Goal: Participate in discussion: Engage in conversation with other users on a specific topic

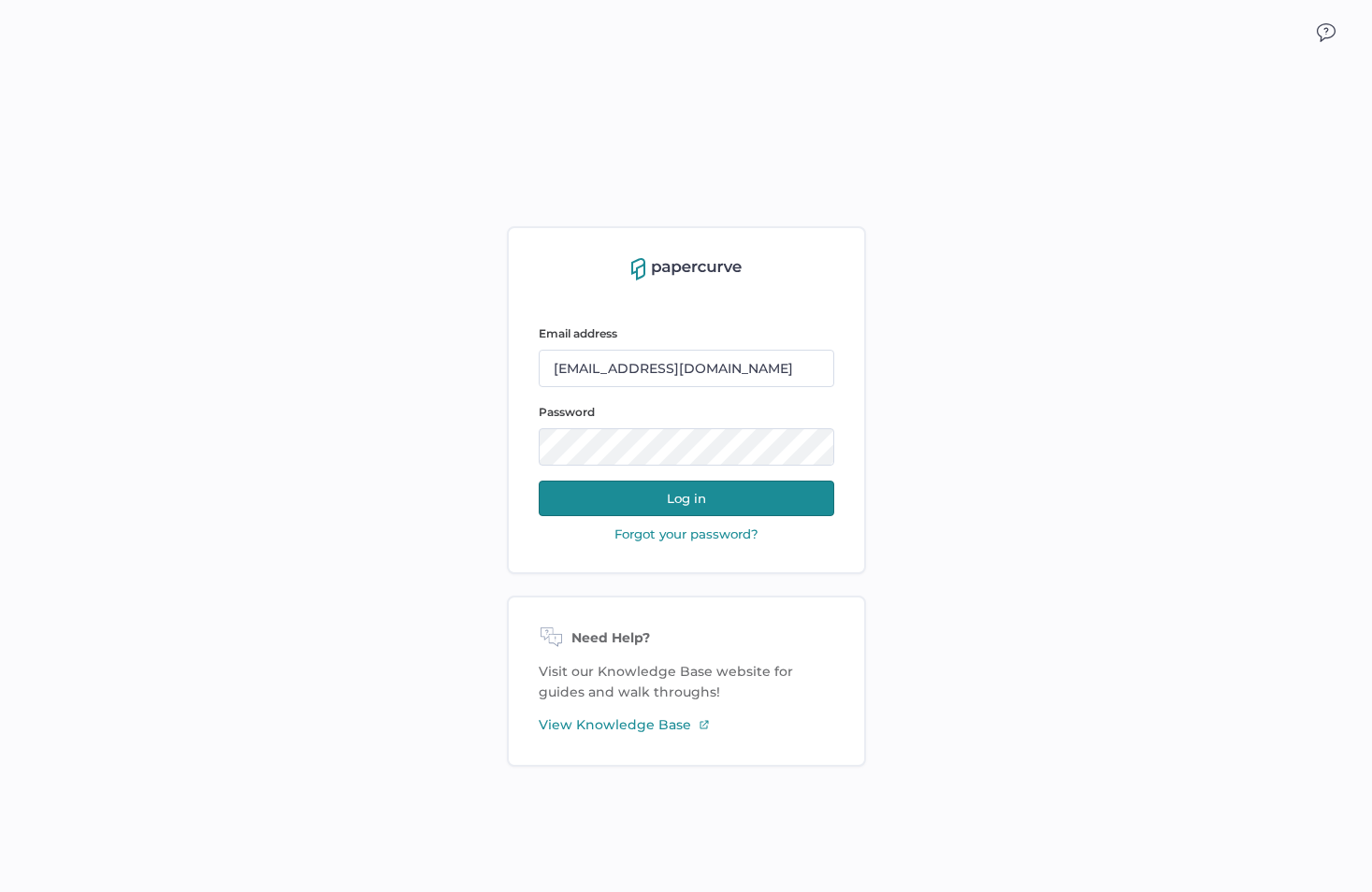
click at [675, 504] on button "Log in" at bounding box center [686, 497] width 296 height 35
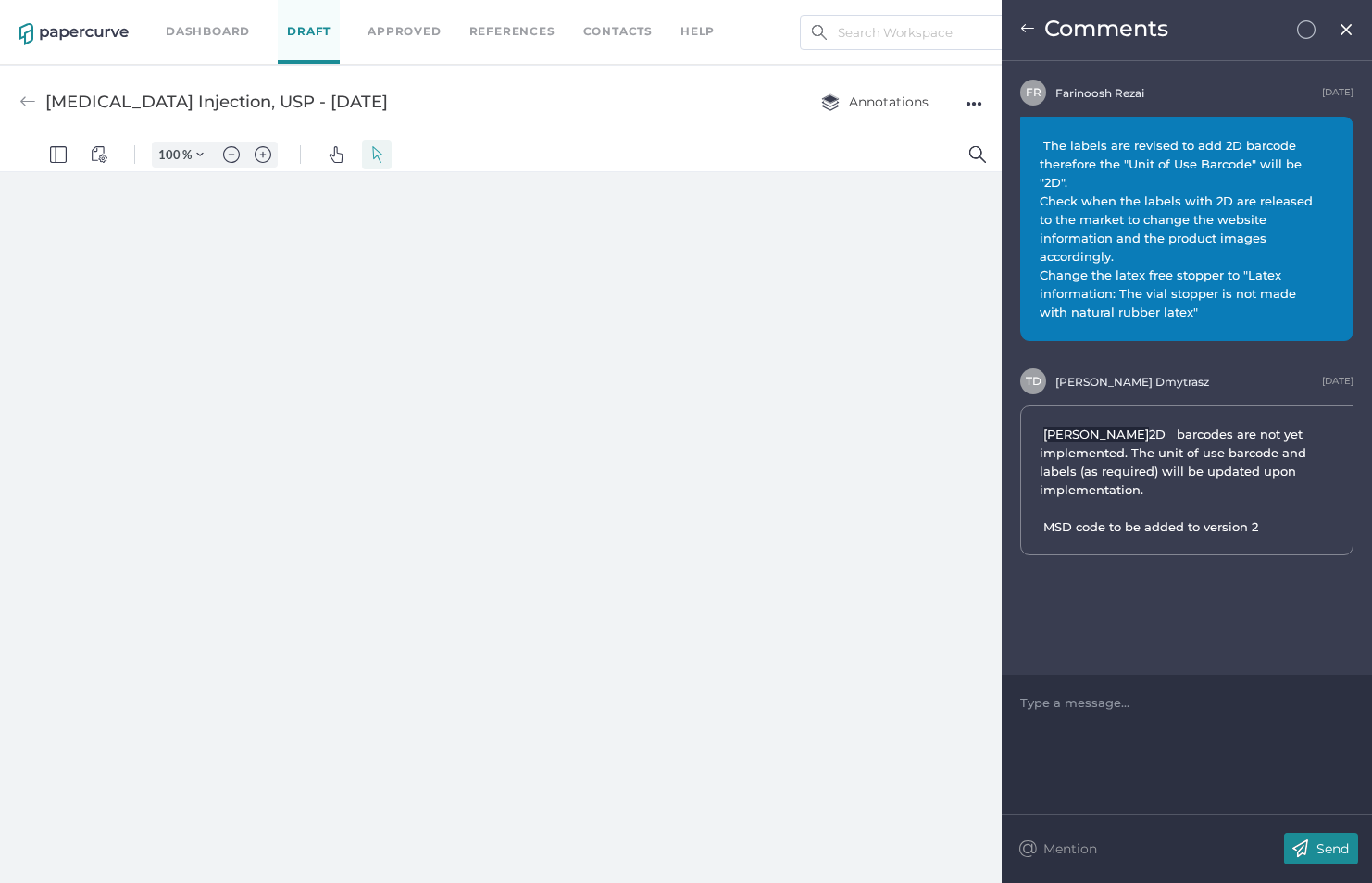
type input "62"
click at [218, 26] on link "Dashboard" at bounding box center [207, 32] width 84 height 21
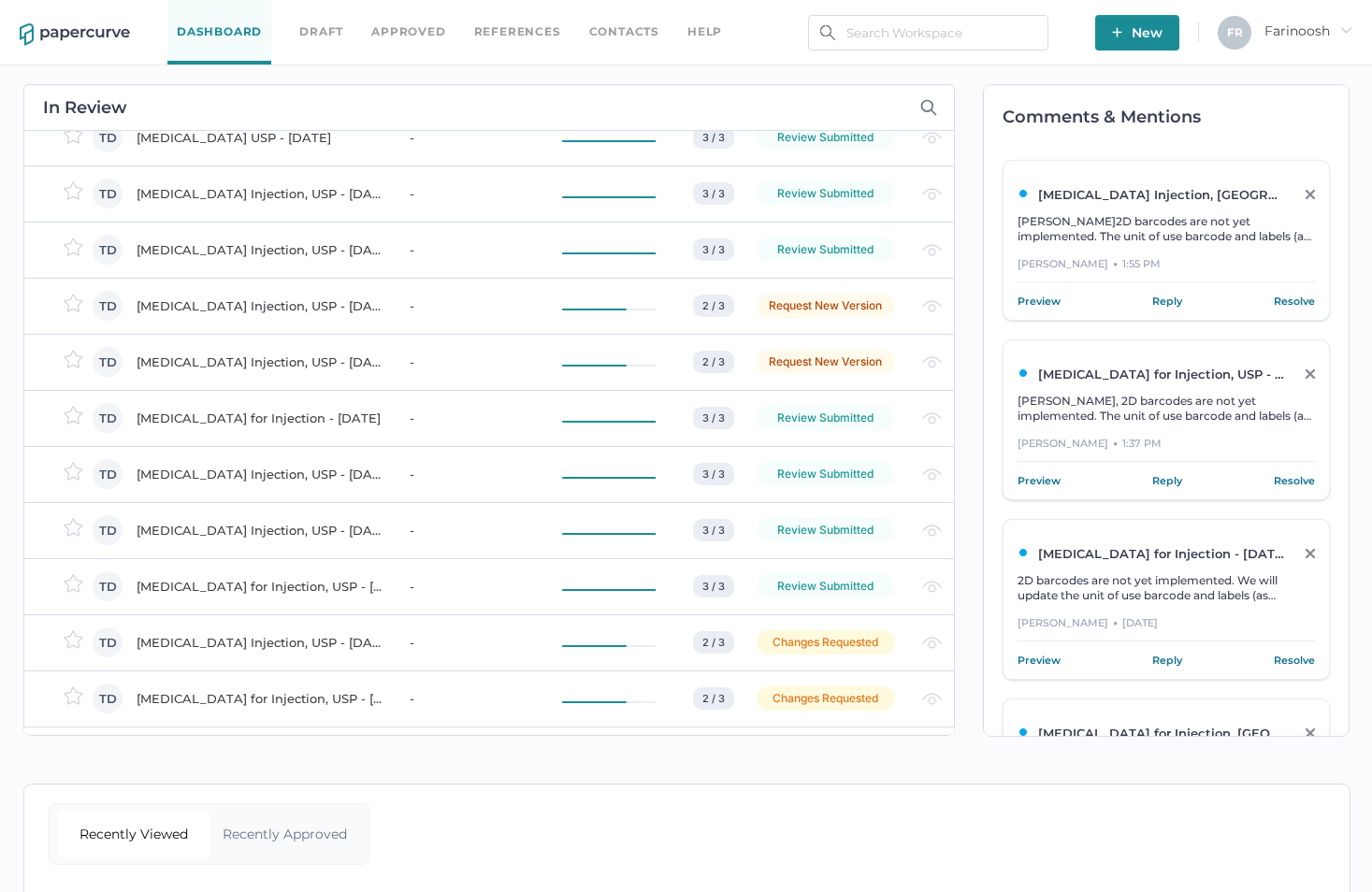
scroll to position [2033, 0]
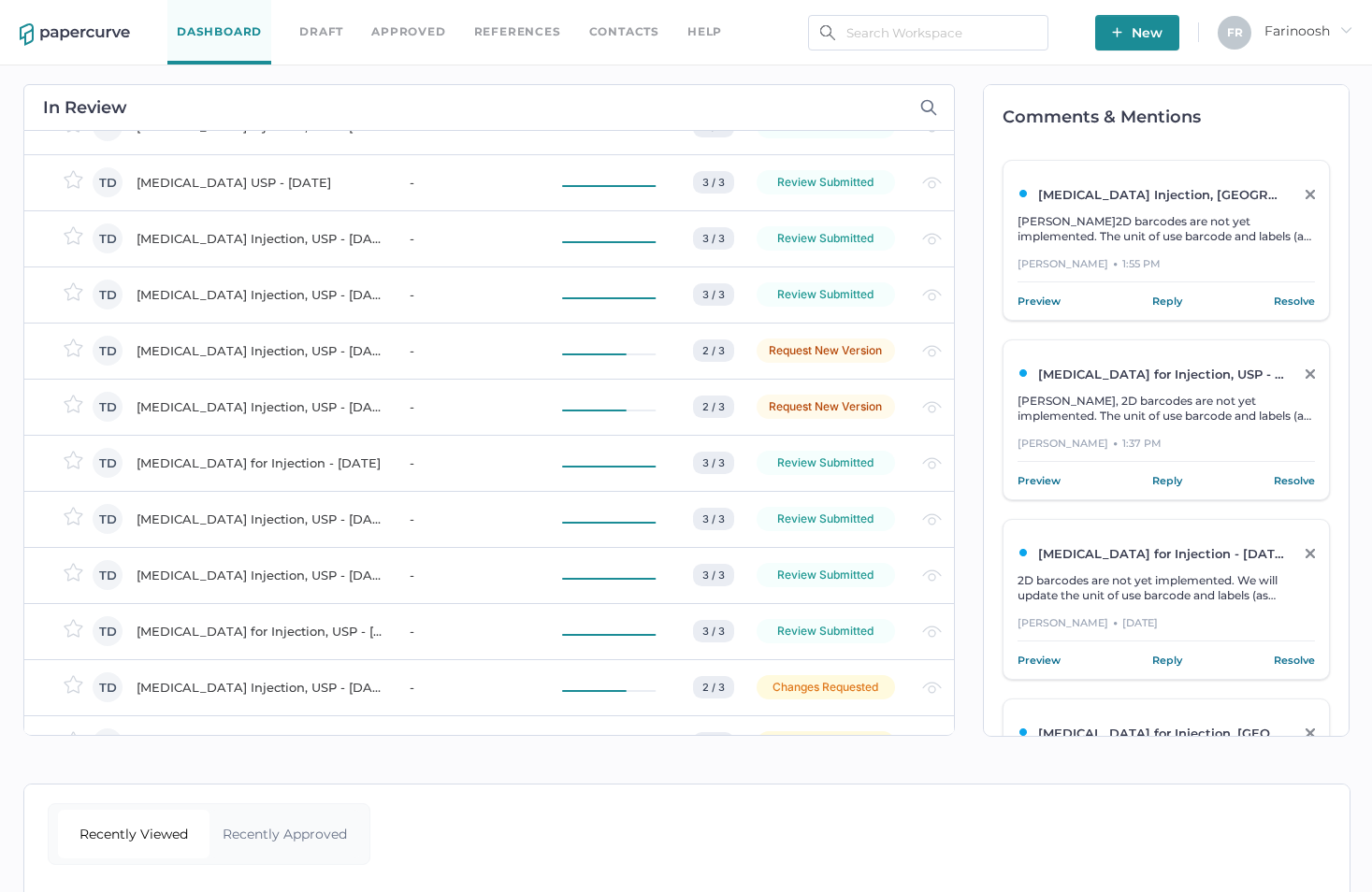
click at [205, 346] on div "Flumazenil Injection, USP - July 10, 2018" at bounding box center [262, 351] width 251 height 23
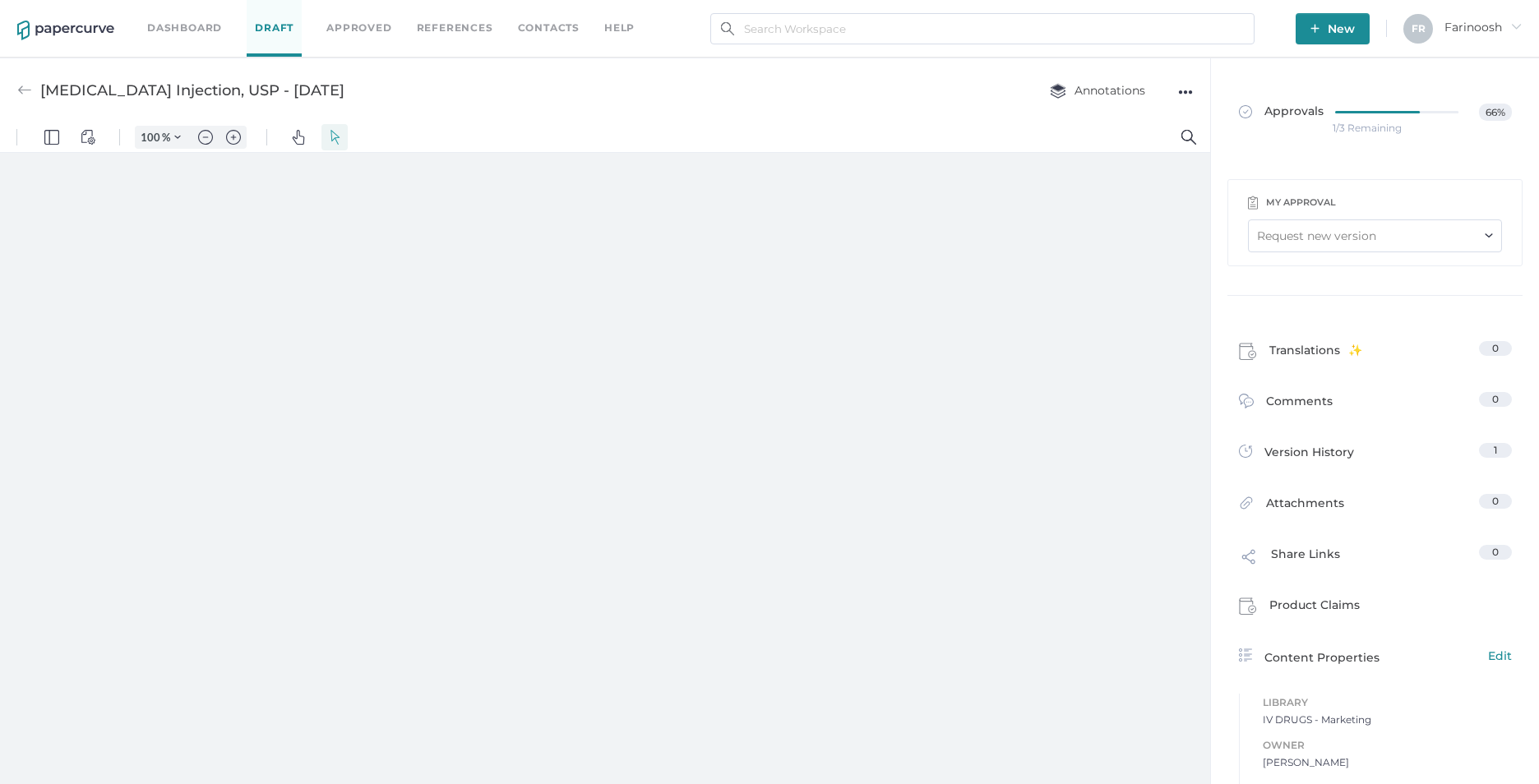
type input "62"
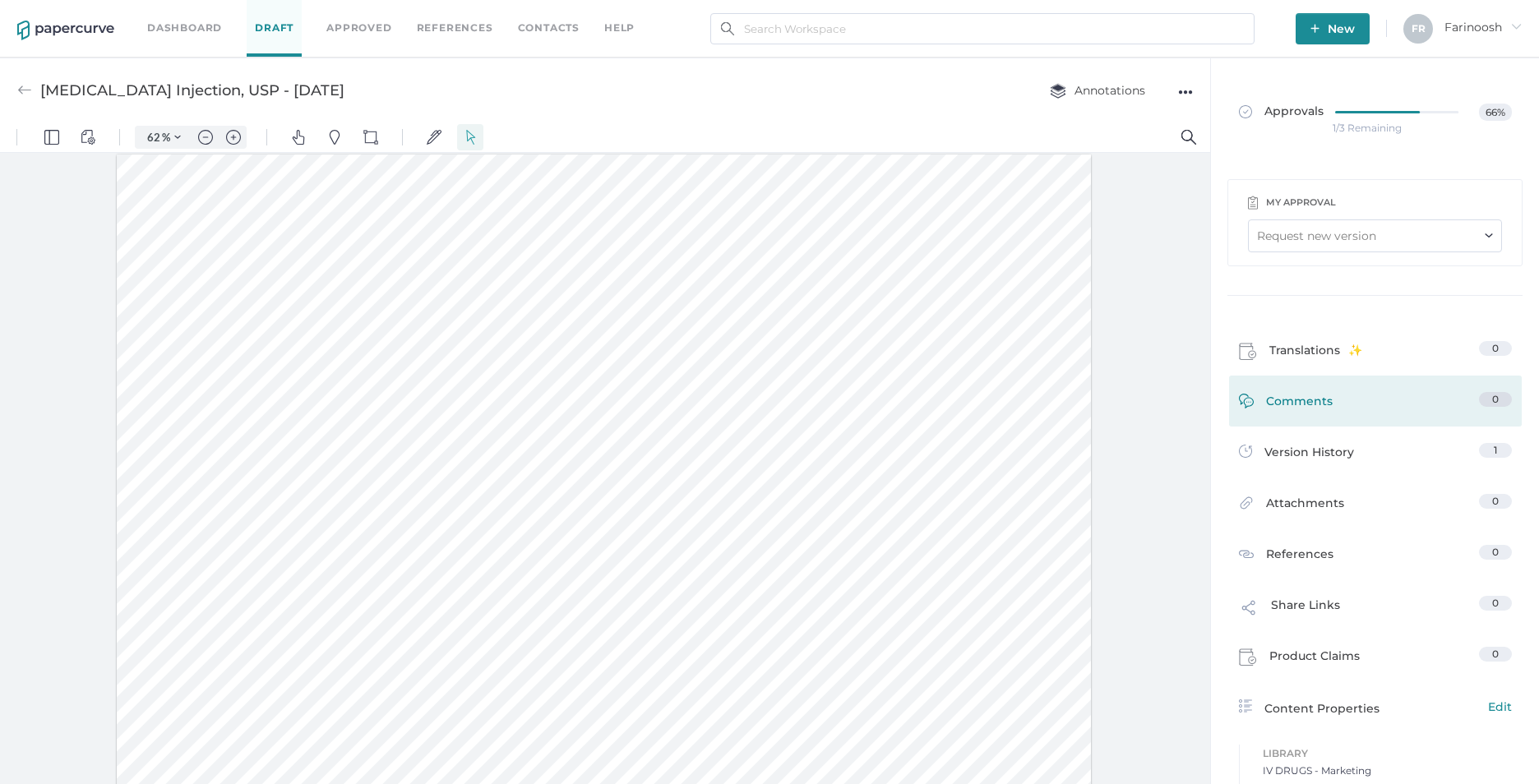
click at [1276, 404] on span "Comments" at bounding box center [1300, 405] width 67 height 25
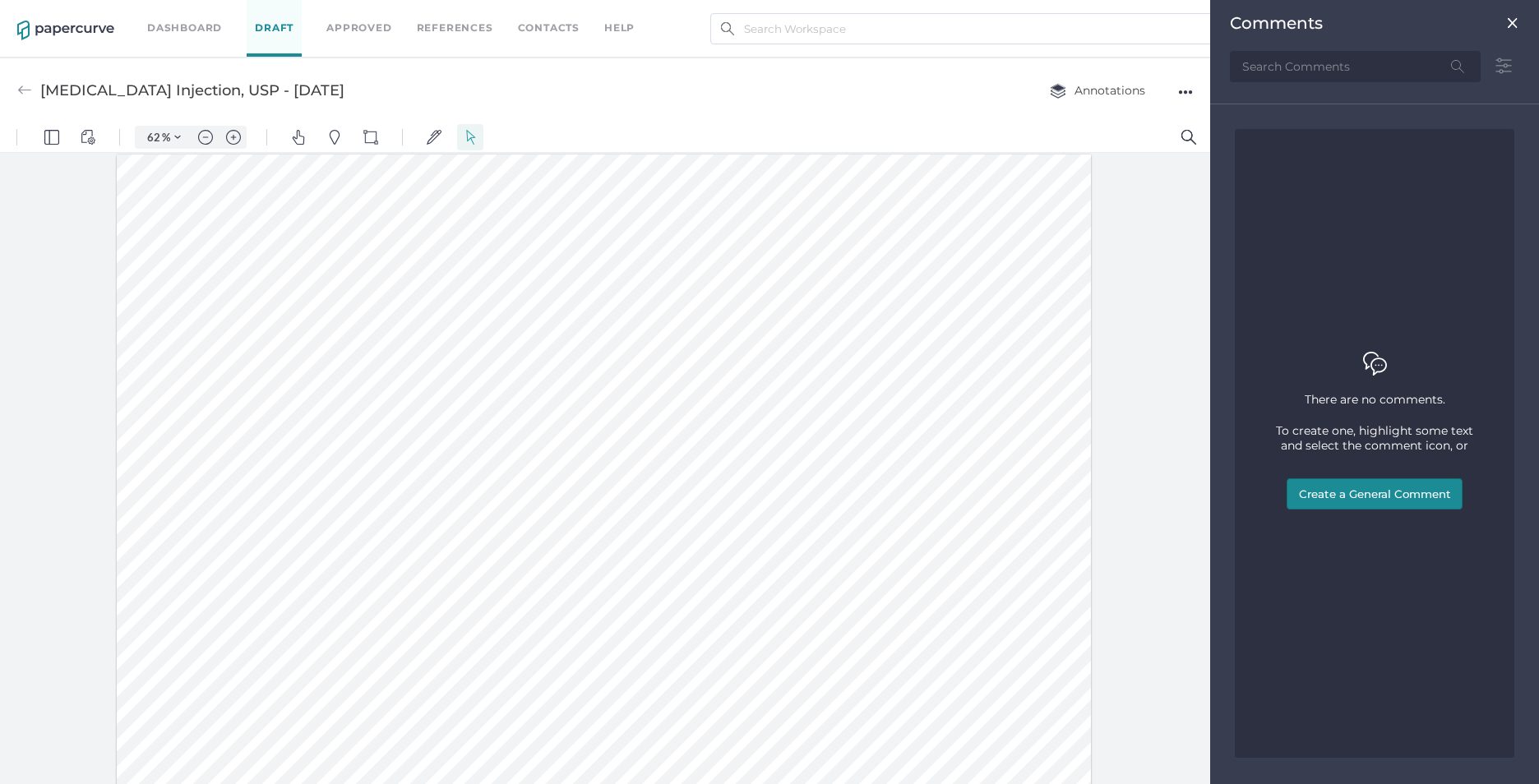
scroll to position [8, 0]
click at [1513, 18] on img at bounding box center [1513, 23] width 13 height 13
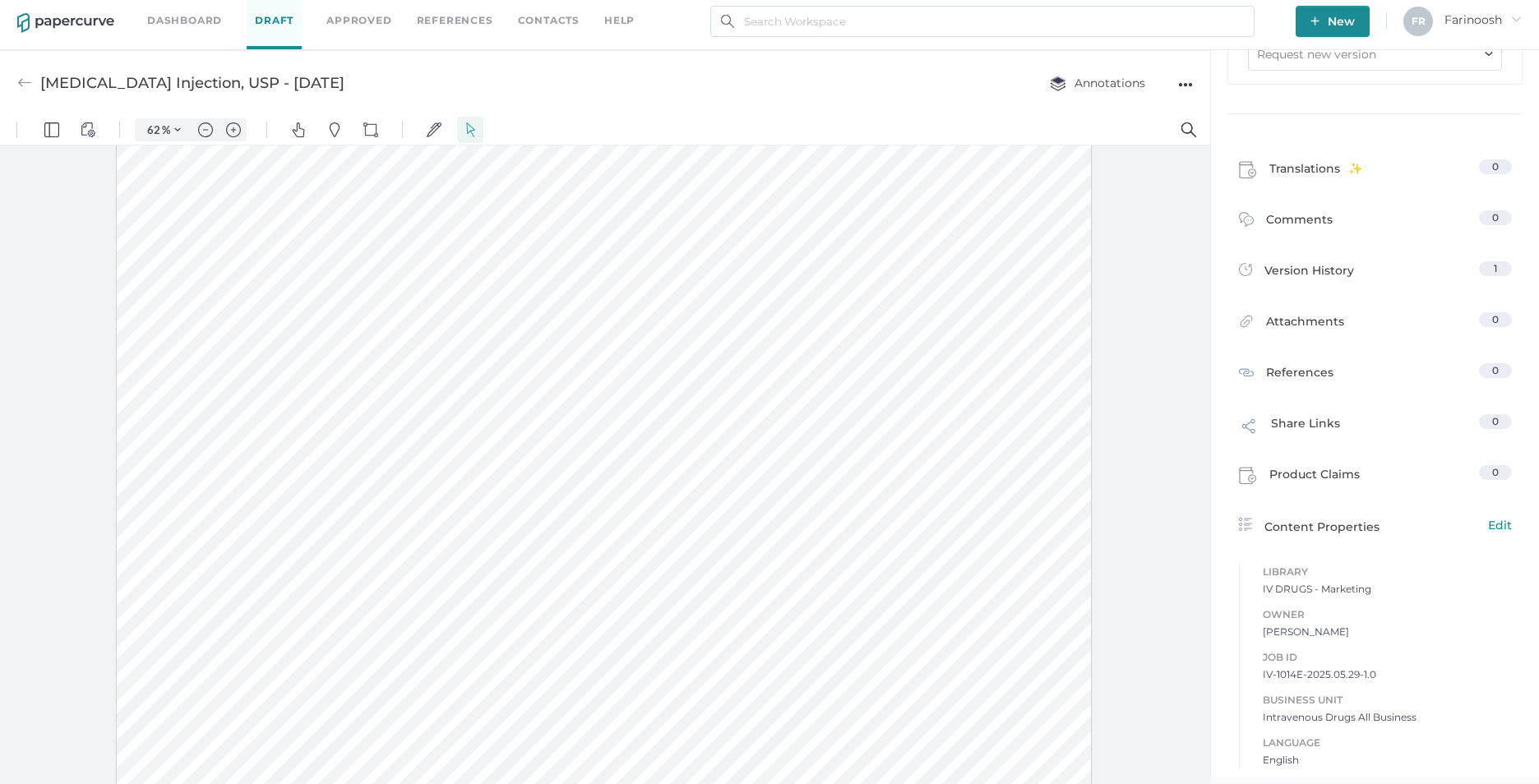
scroll to position [740, 0]
click at [1283, 216] on span "Comments" at bounding box center [1300, 223] width 67 height 25
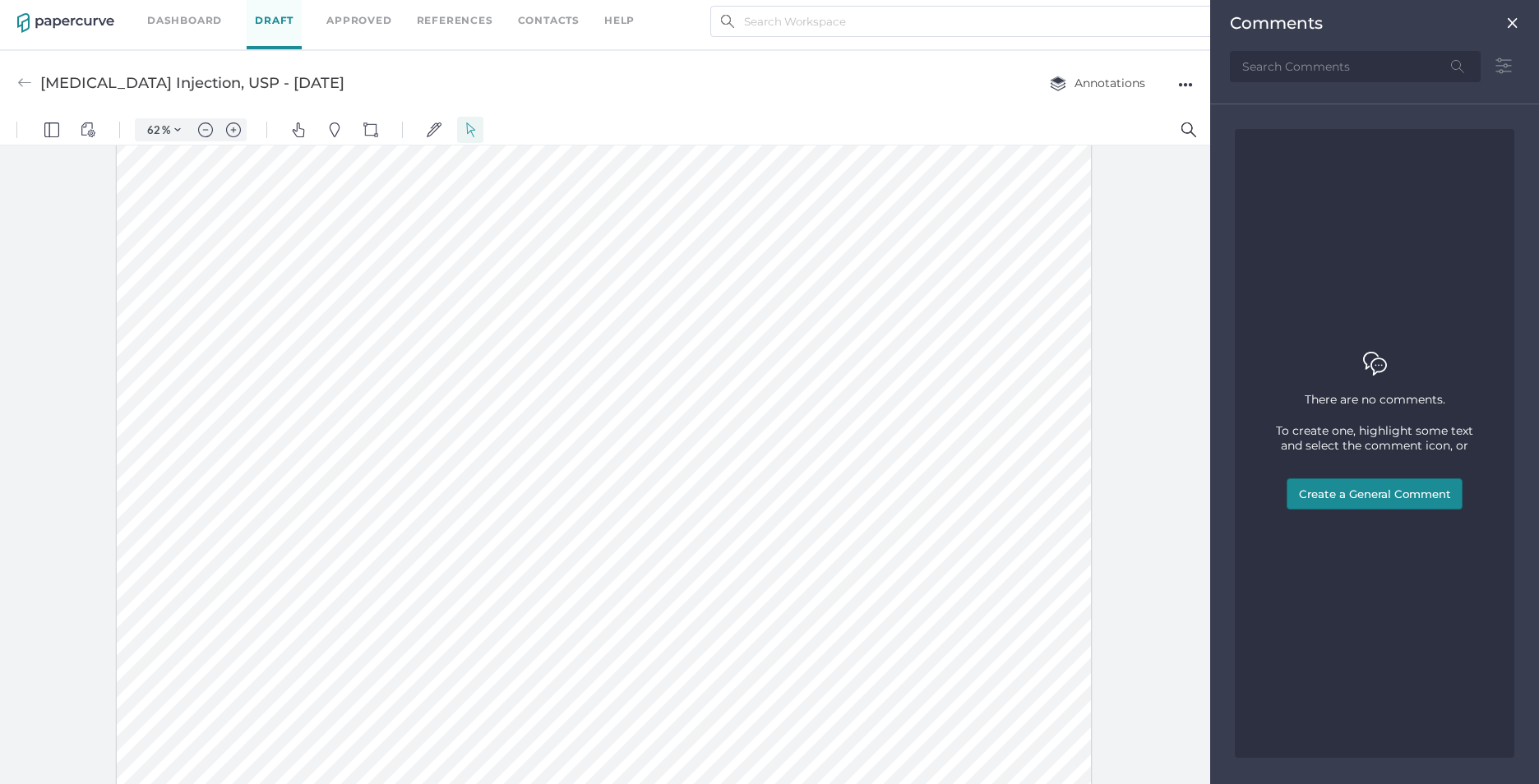
drag, startPoint x: 1368, startPoint y: 486, endPoint x: 1346, endPoint y: 481, distance: 22.6
click at [1368, 486] on button "Create a General Comment" at bounding box center [1374, 493] width 176 height 31
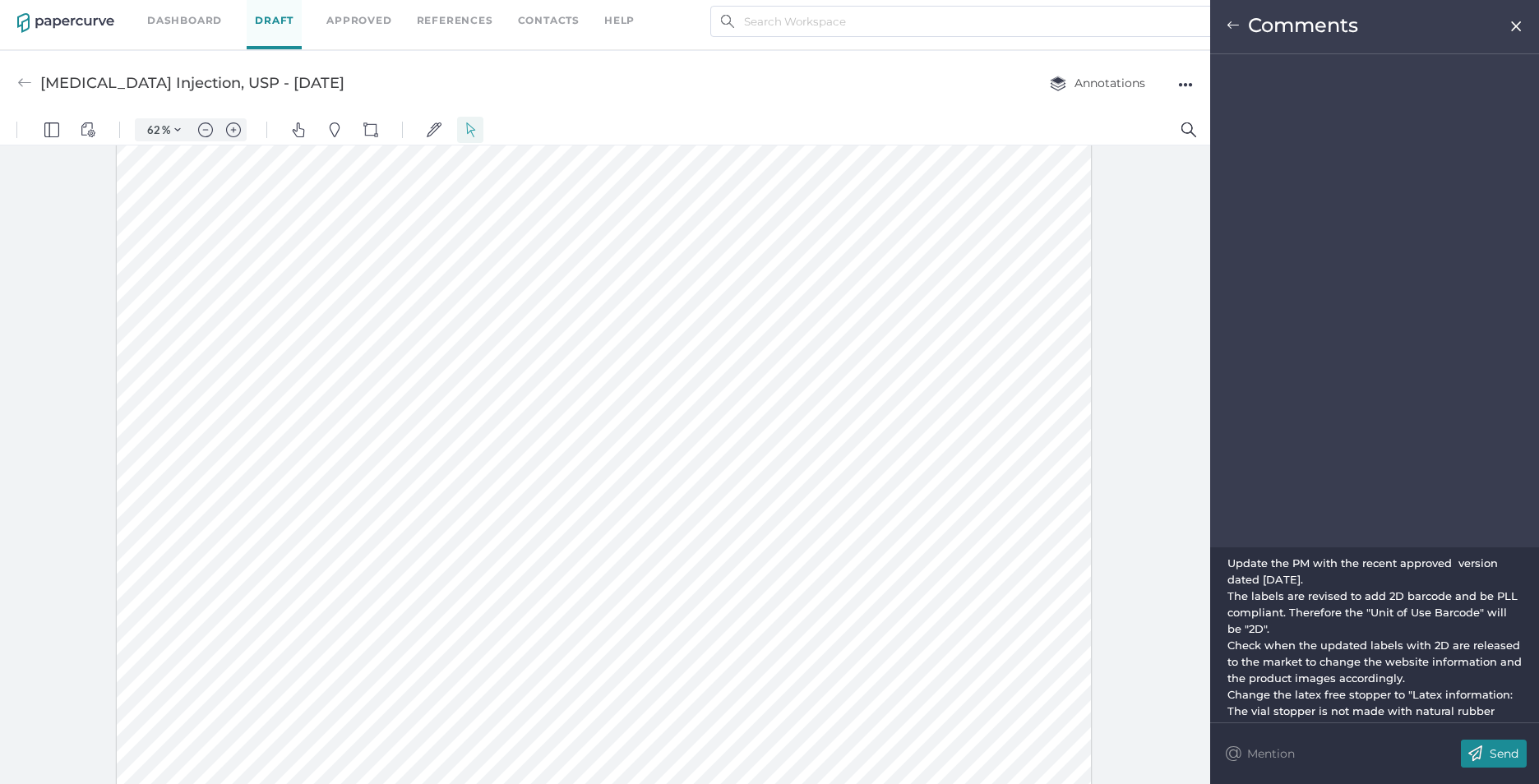
scroll to position [38, 0]
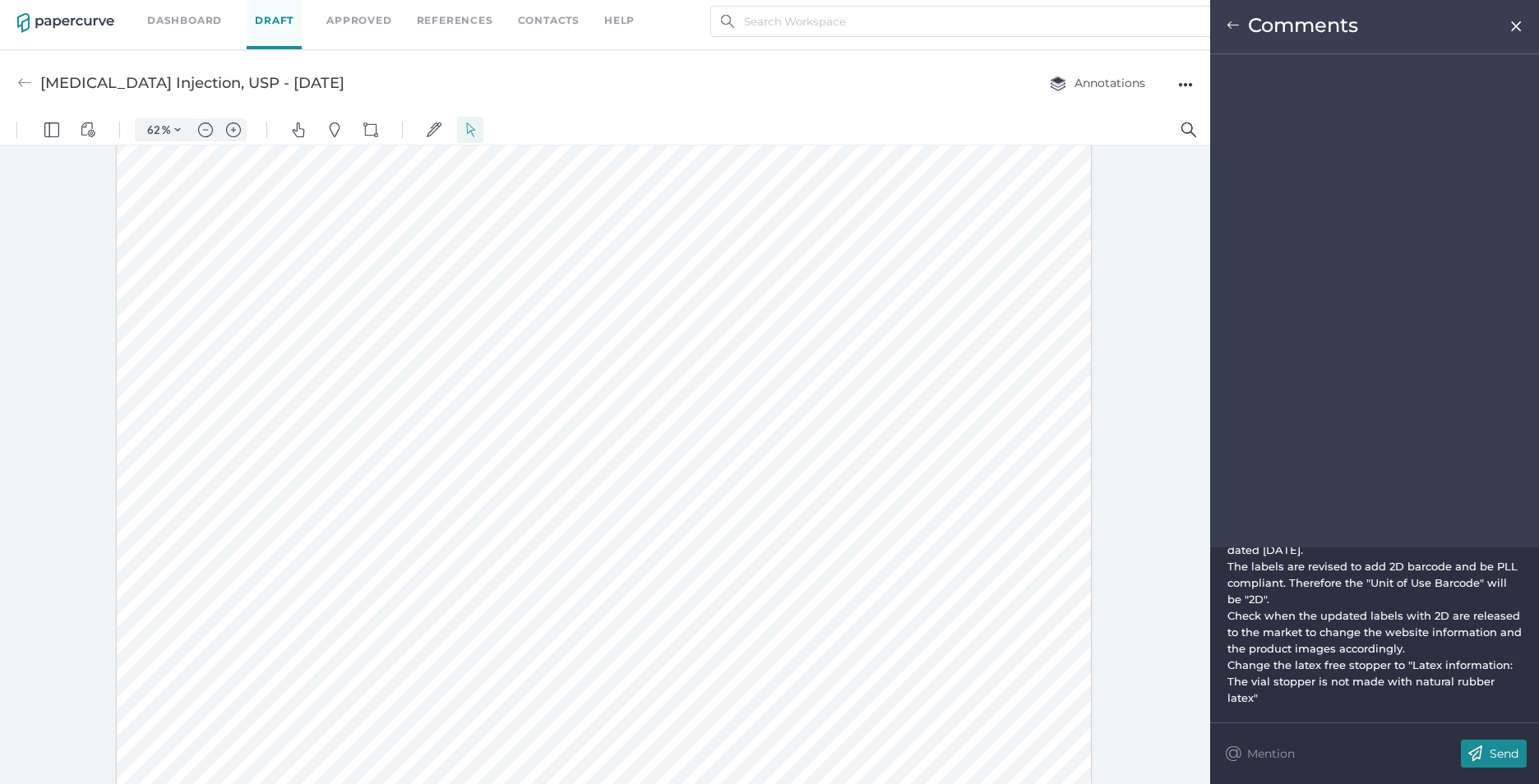
drag, startPoint x: 1493, startPoint y: 754, endPoint x: 1416, endPoint y: 705, distance: 91.3
click at [1492, 754] on p "Send" at bounding box center [1504, 754] width 28 height 15
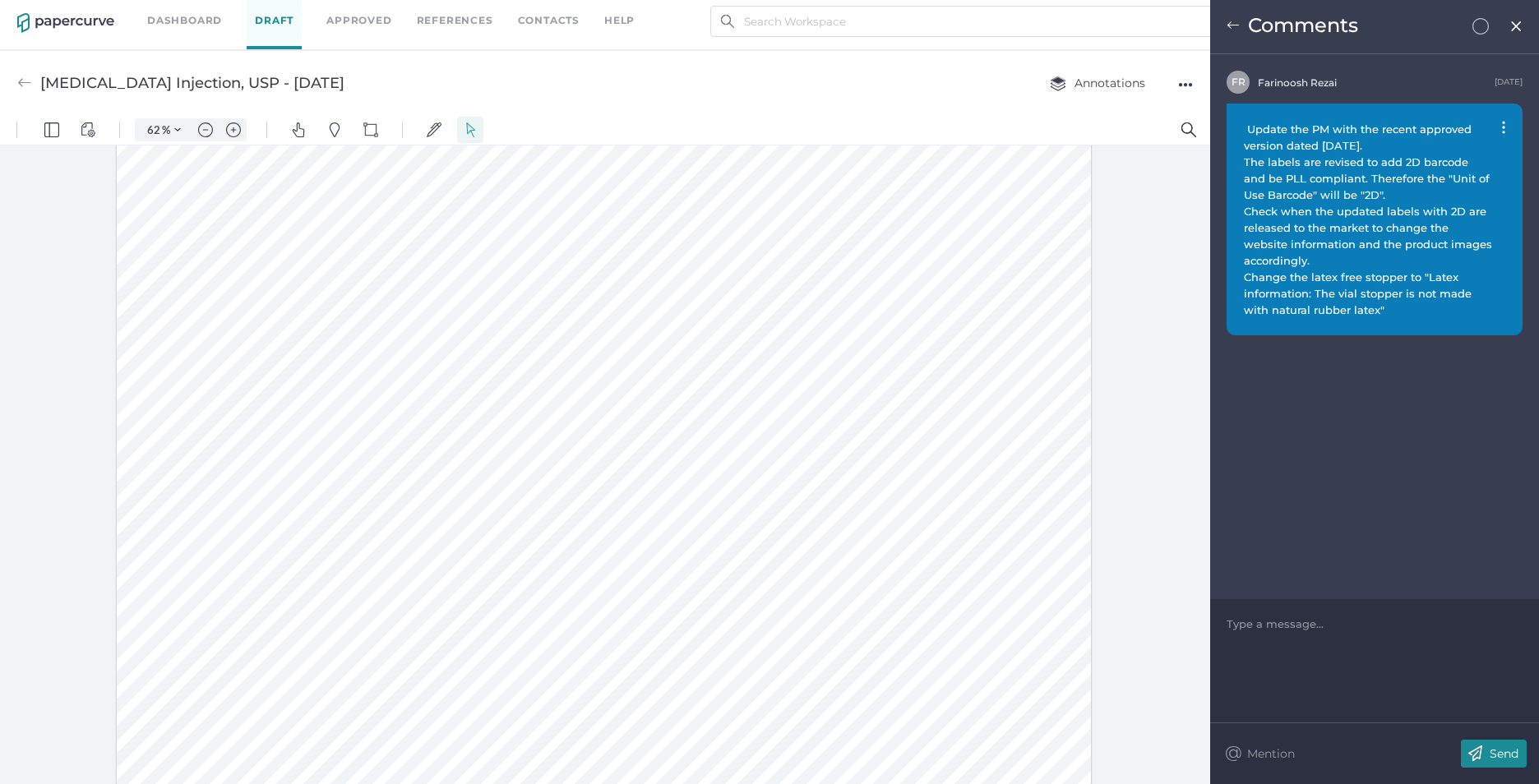
scroll to position [411, 0]
click at [25, 85] on img at bounding box center [25, 83] width 15 height 15
click at [176, 19] on link "Dashboard" at bounding box center [184, 21] width 74 height 18
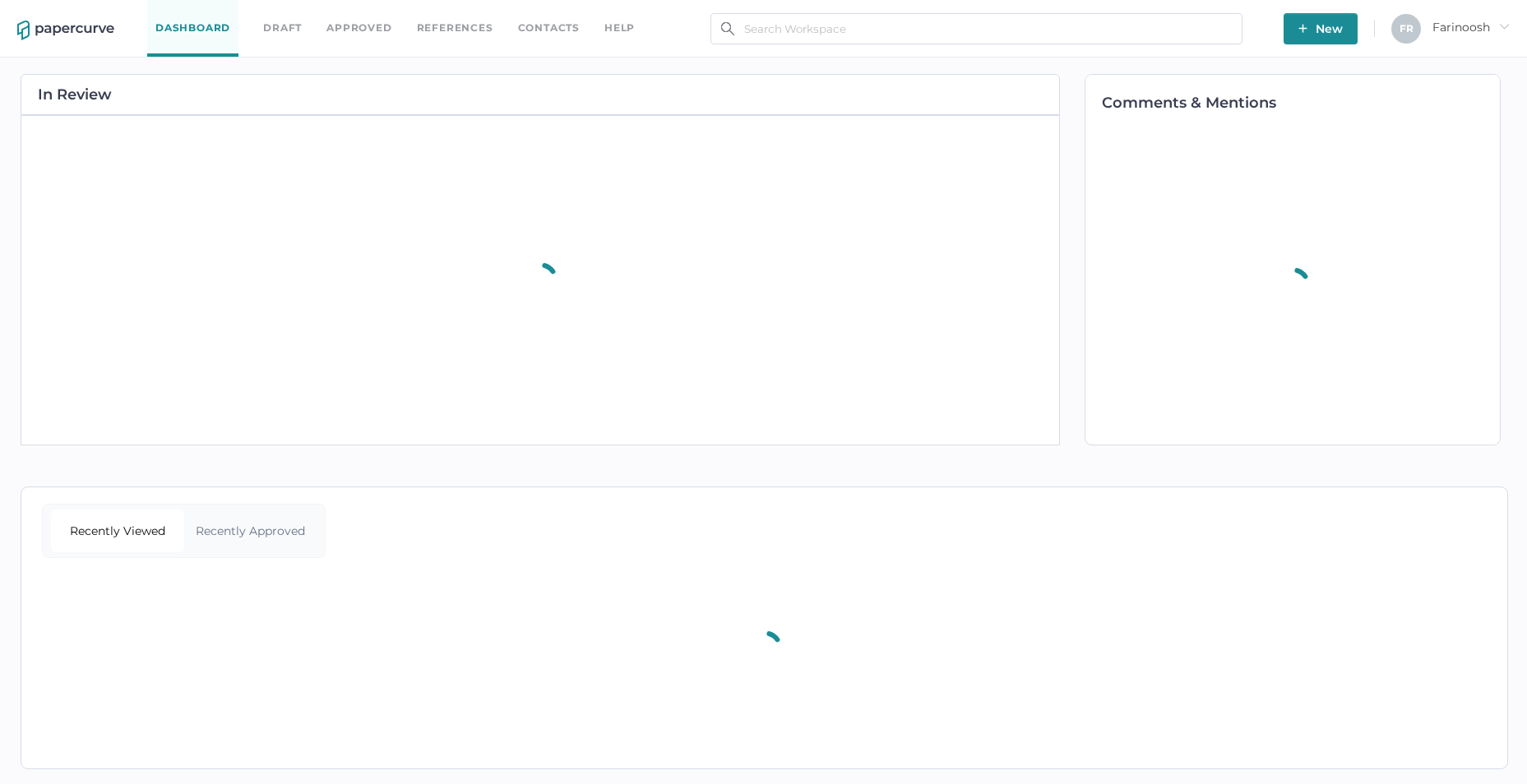
click at [192, 18] on link "Dashboard" at bounding box center [192, 28] width 91 height 57
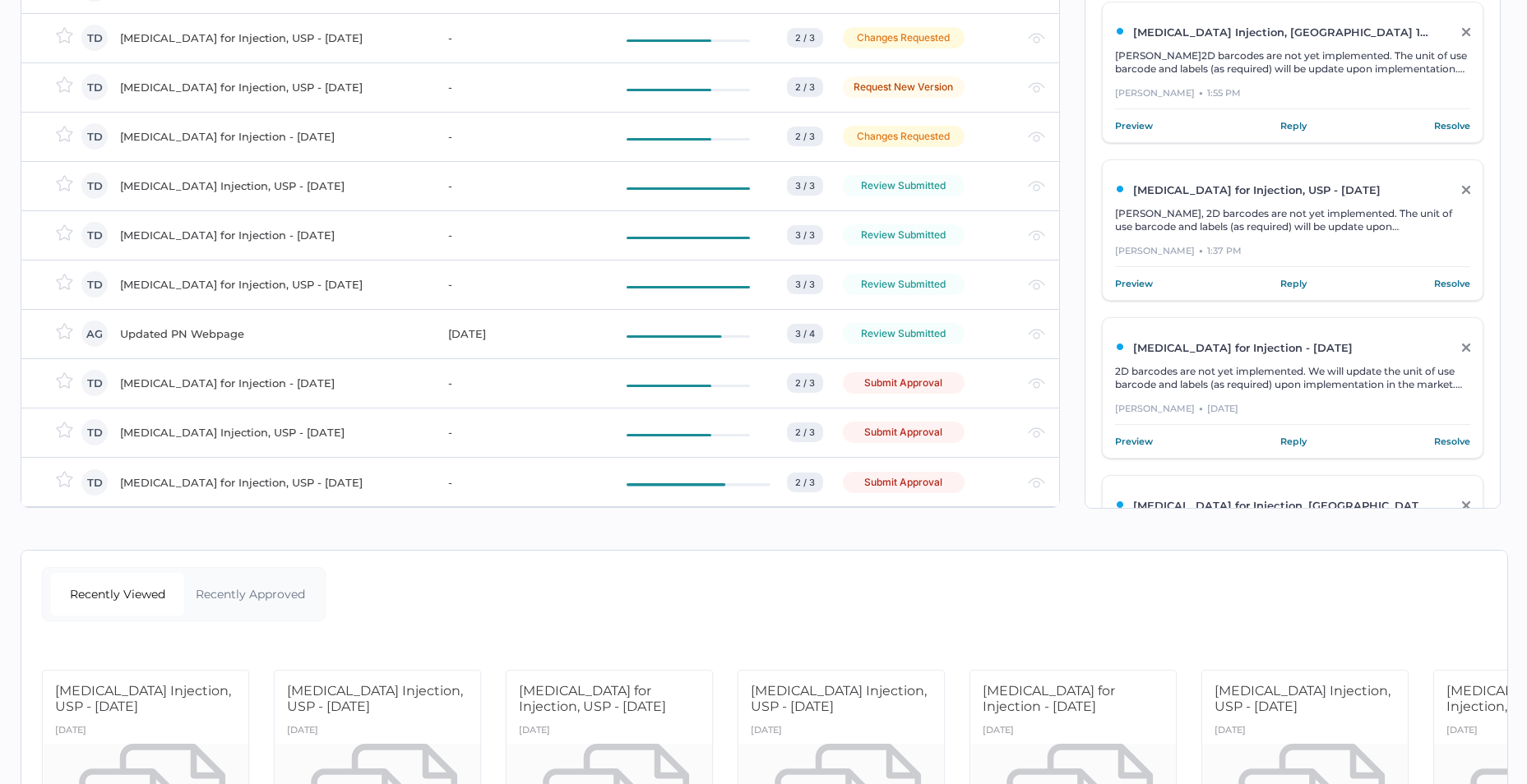
scroll to position [165, 0]
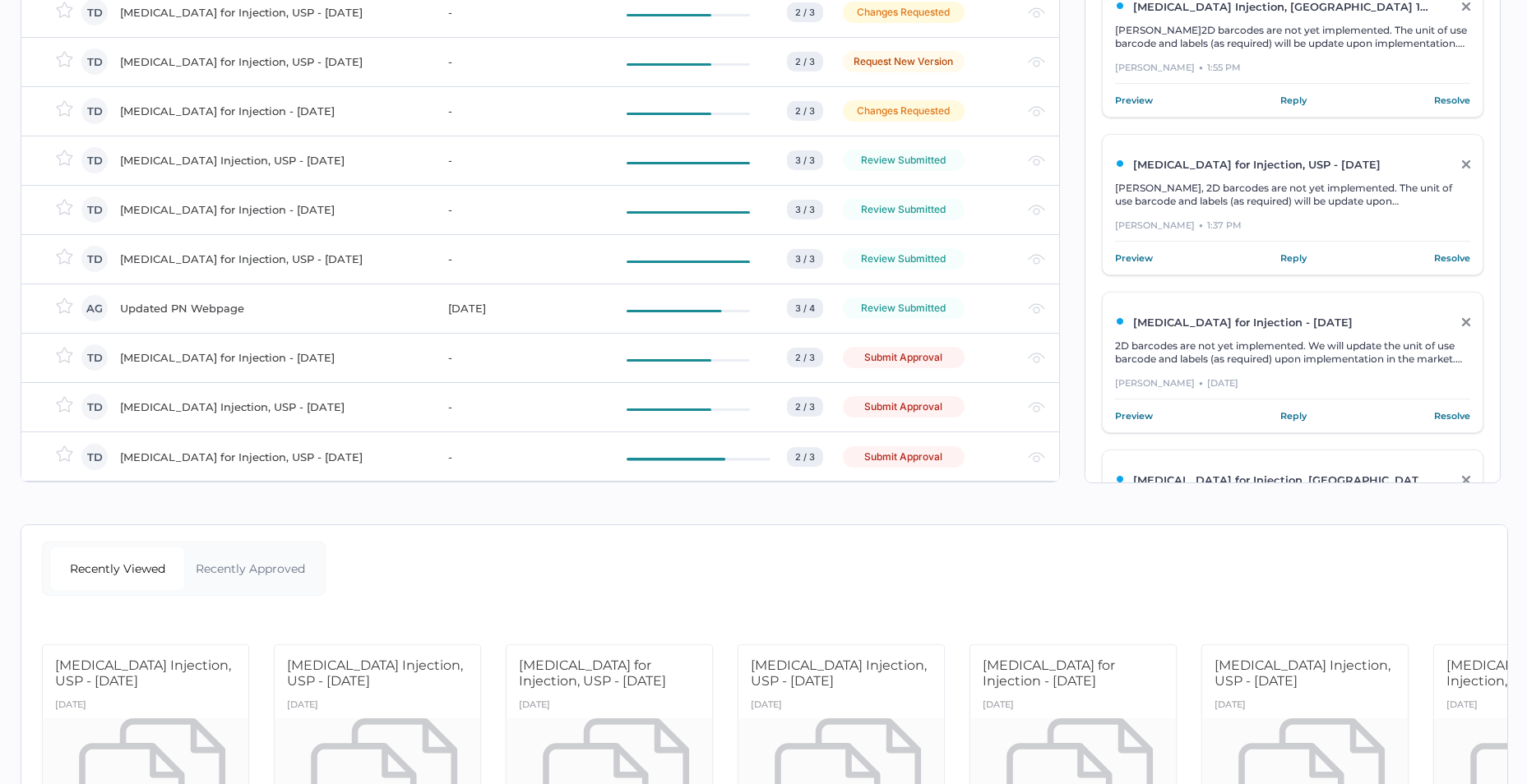
click at [222, 456] on div "[MEDICAL_DATA] for Injection, USP - [DATE]" at bounding box center [274, 457] width 309 height 20
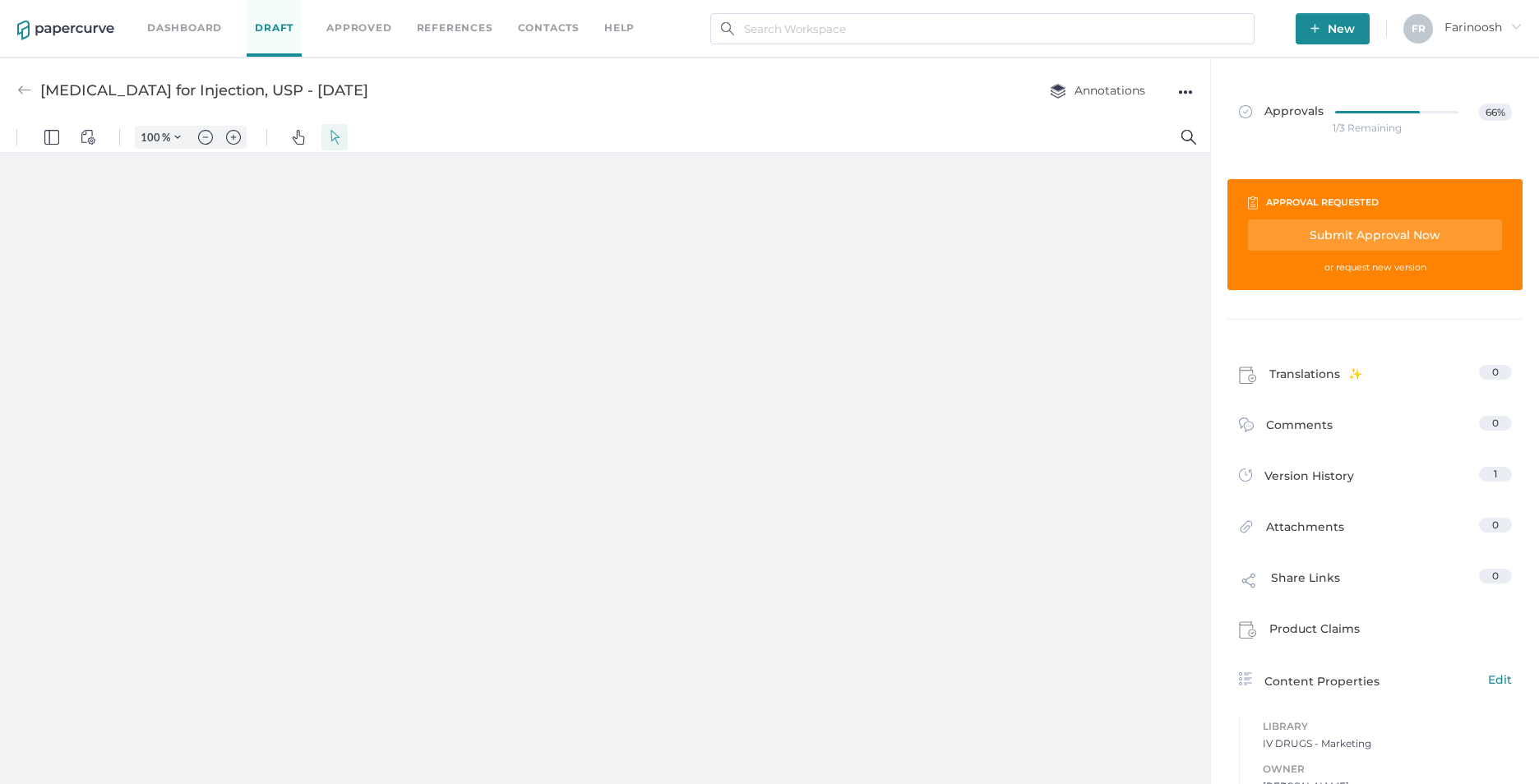
type input "62"
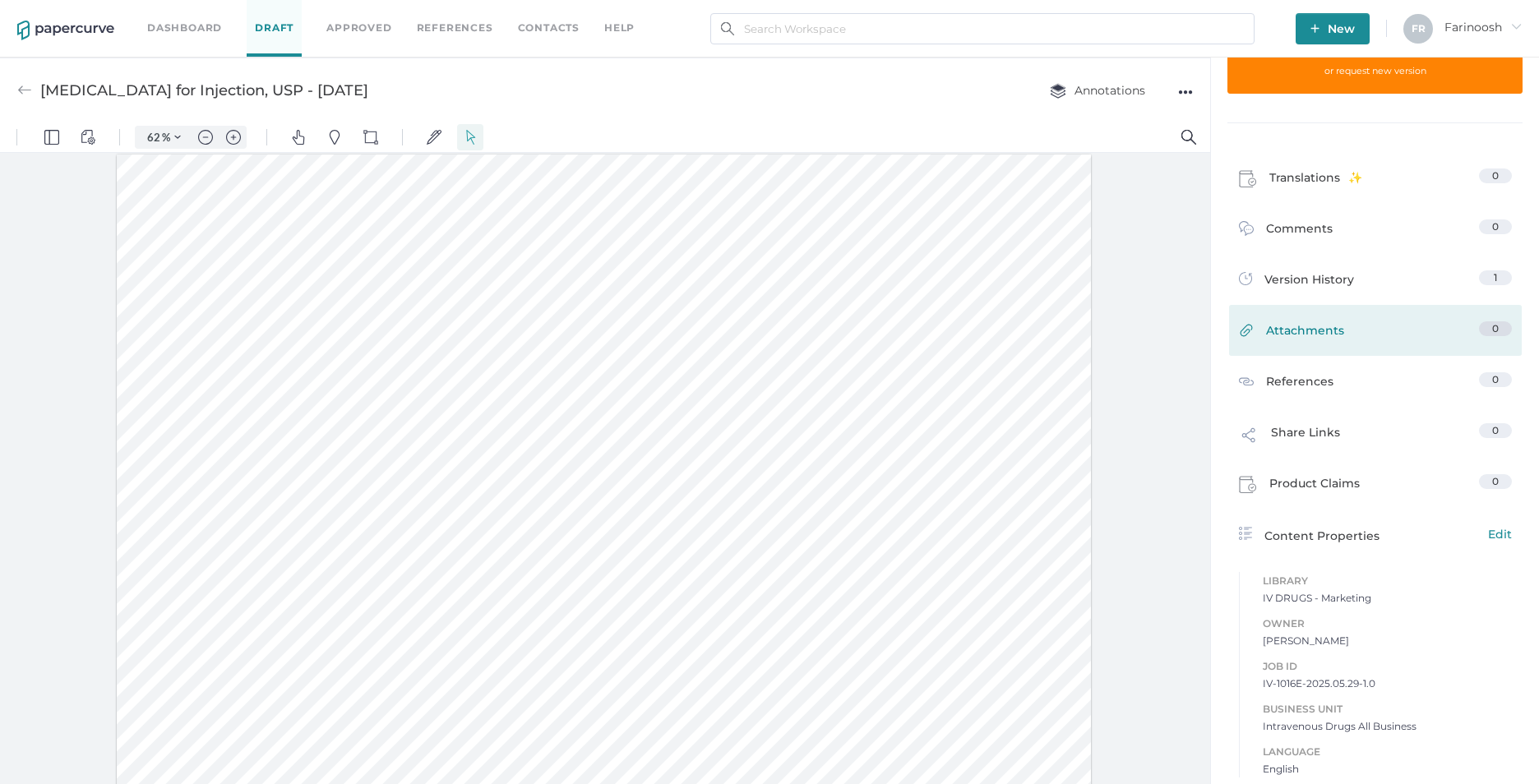
scroll to position [198, 0]
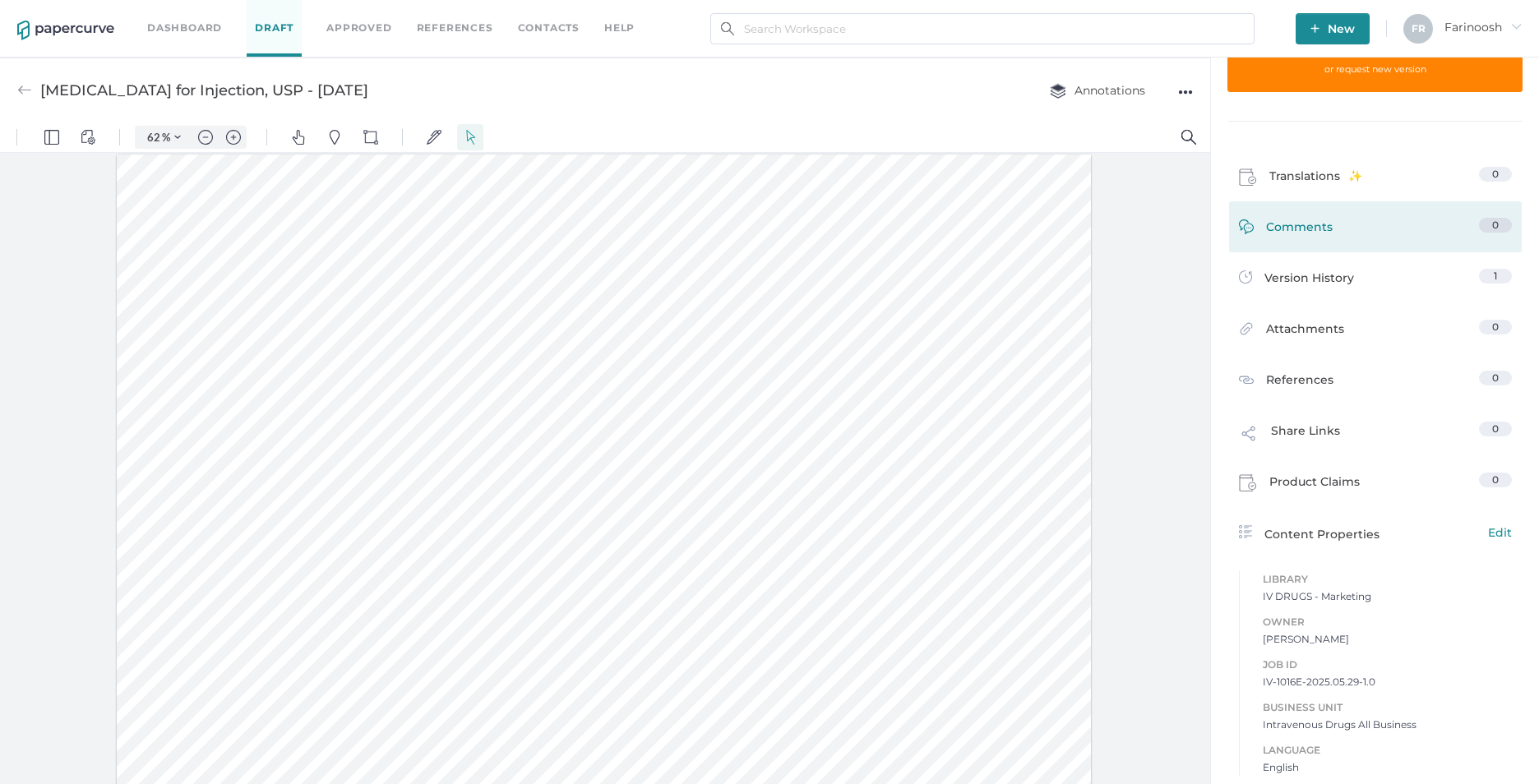
click at [1299, 227] on span "Comments" at bounding box center [1300, 231] width 67 height 25
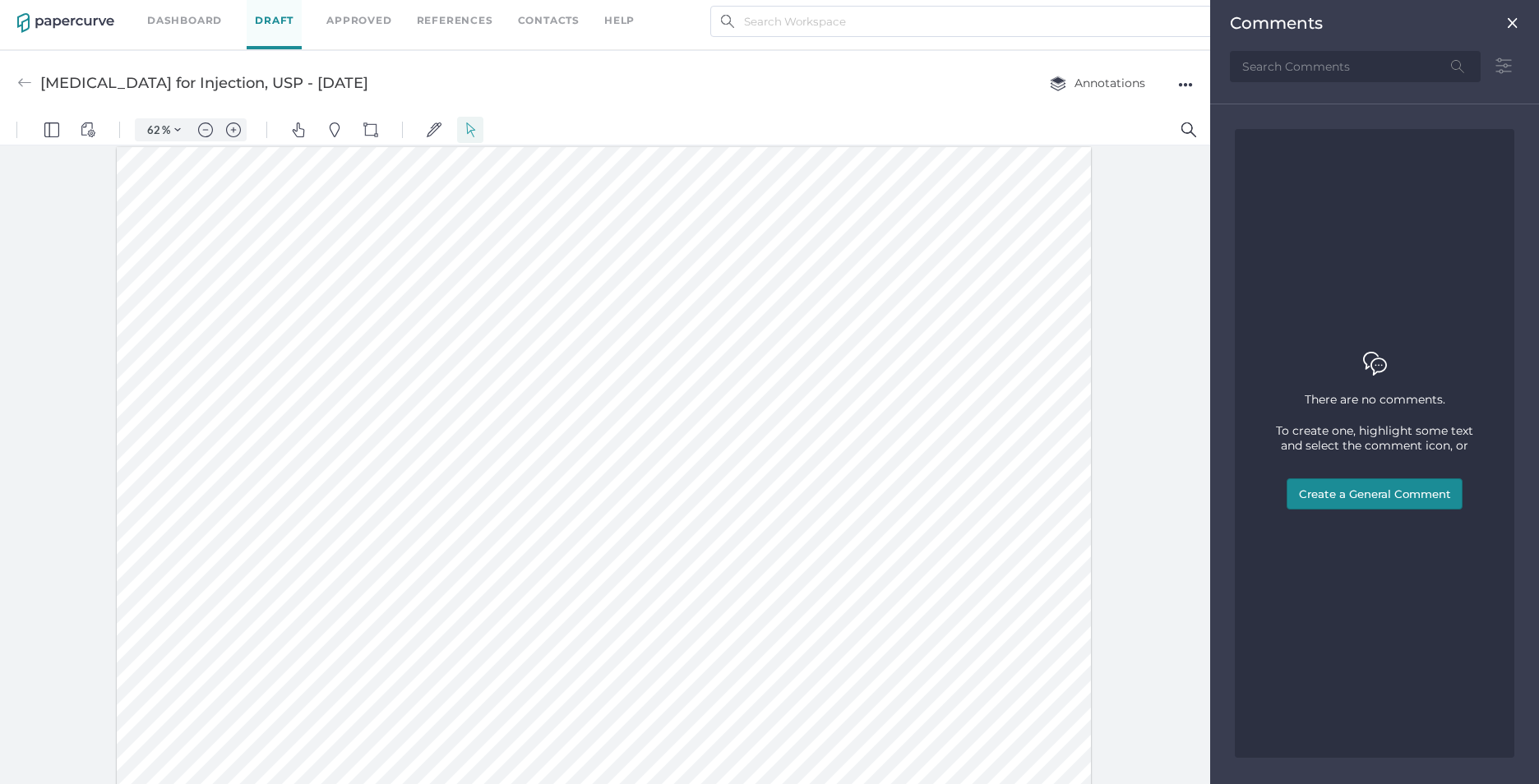
click at [1511, 22] on img at bounding box center [1513, 23] width 13 height 13
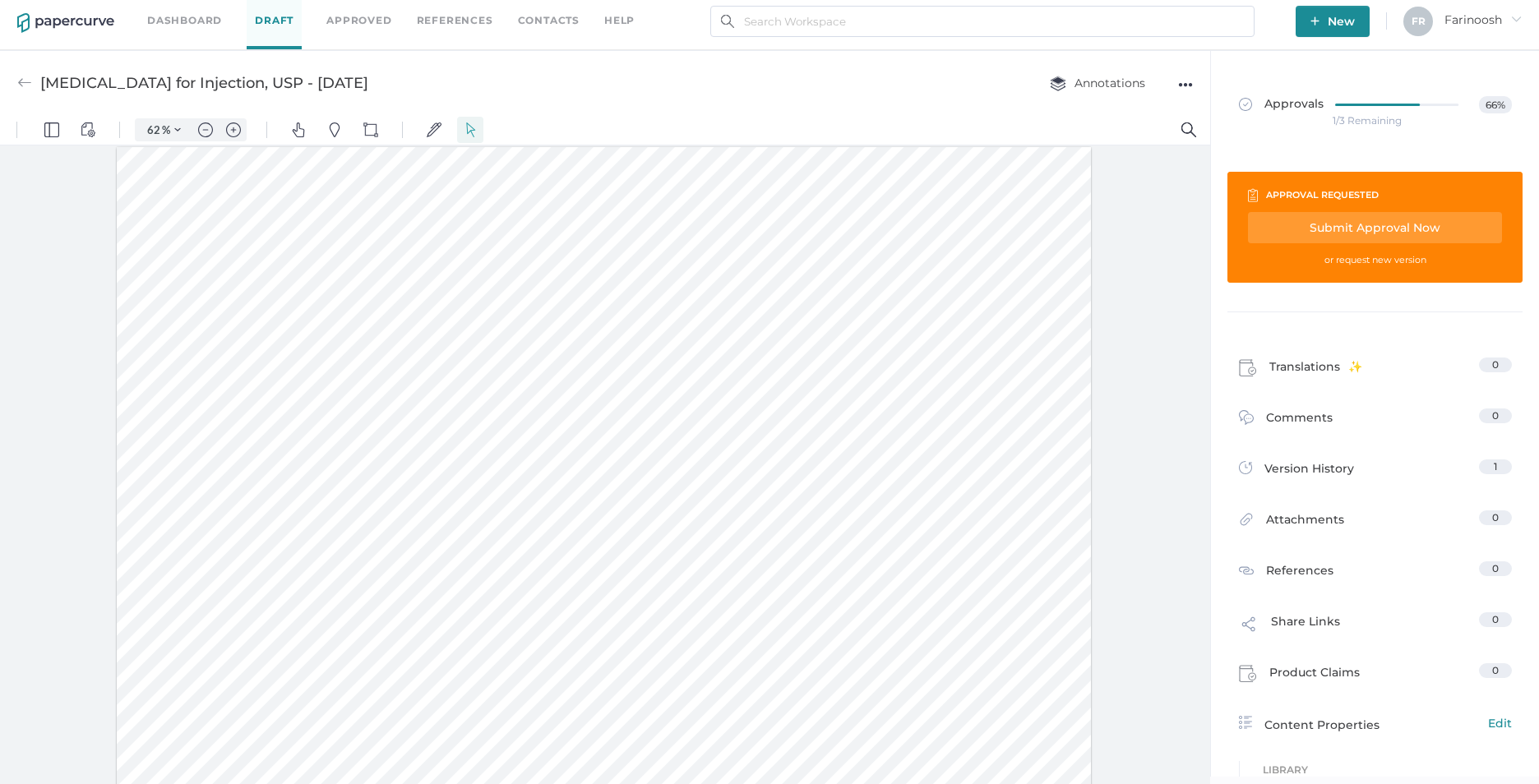
click at [206, 25] on link "Dashboard" at bounding box center [184, 21] width 74 height 18
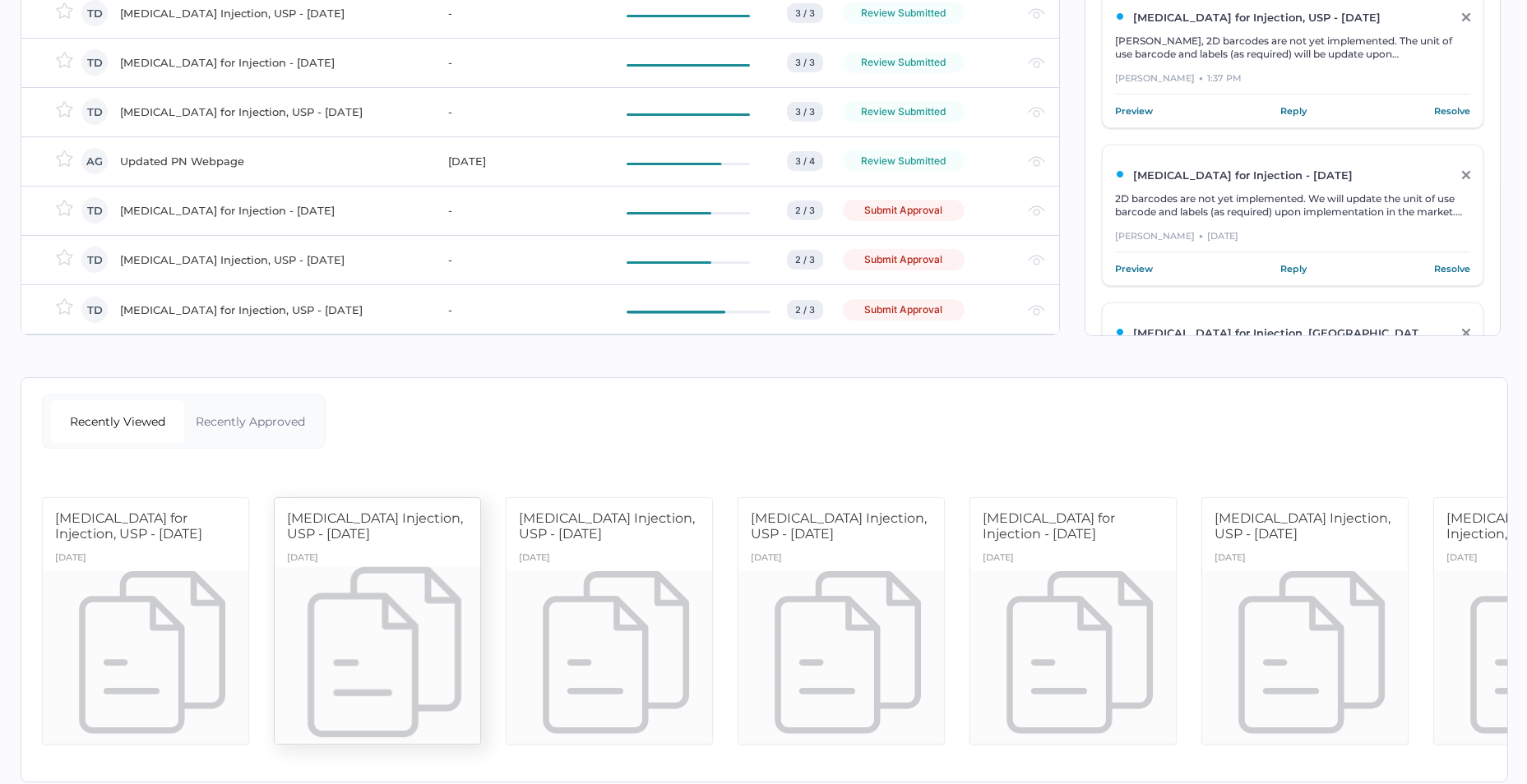
scroll to position [347, 0]
